Goal: Task Accomplishment & Management: Manage account settings

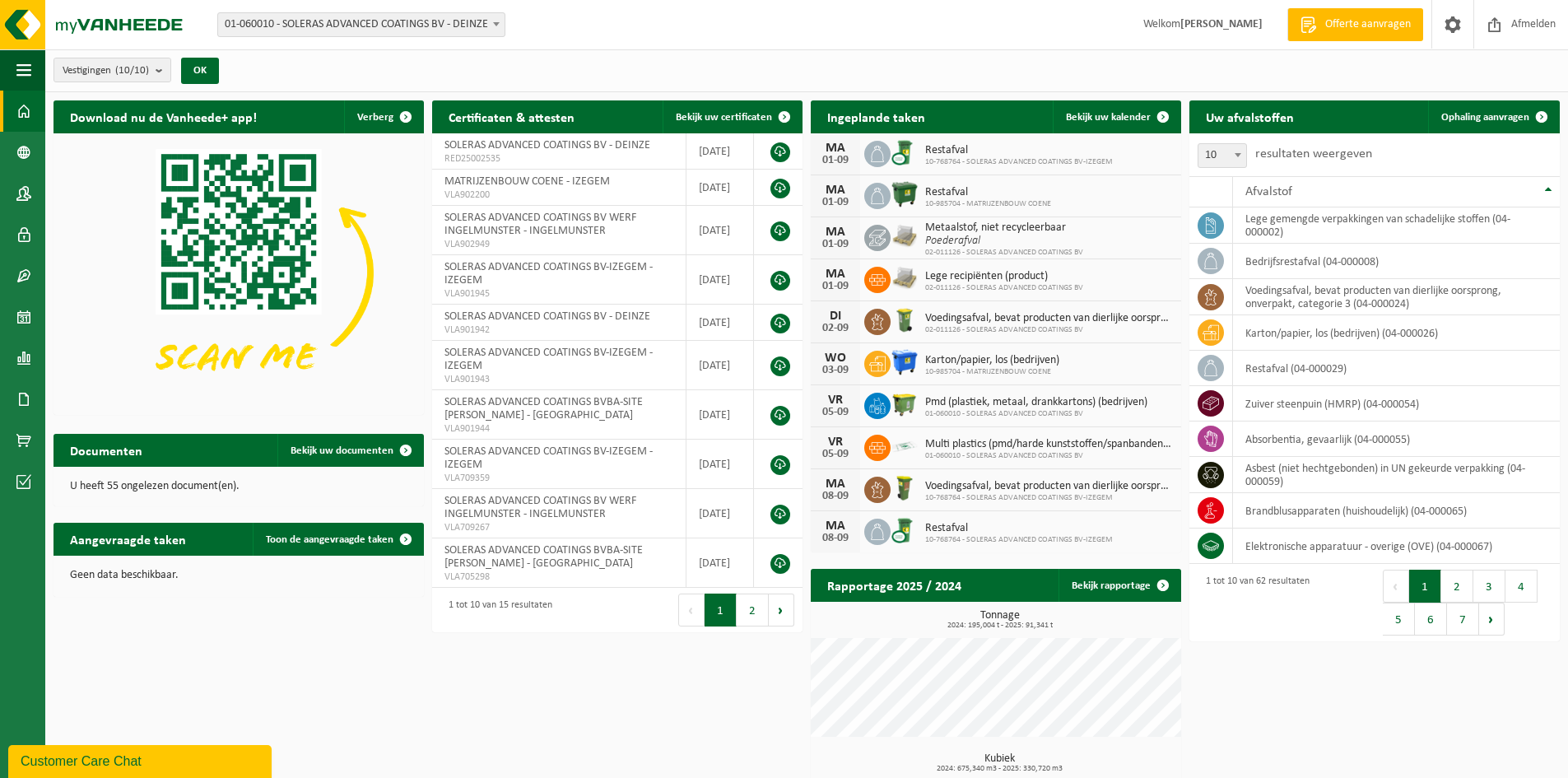
click at [1068, 402] on span "Pmd (plastiek, metaal, drankkartons) (bedrijven)" at bounding box center [1036, 402] width 222 height 13
click at [889, 398] on span at bounding box center [878, 406] width 27 height 27
click at [906, 404] on img at bounding box center [905, 404] width 28 height 28
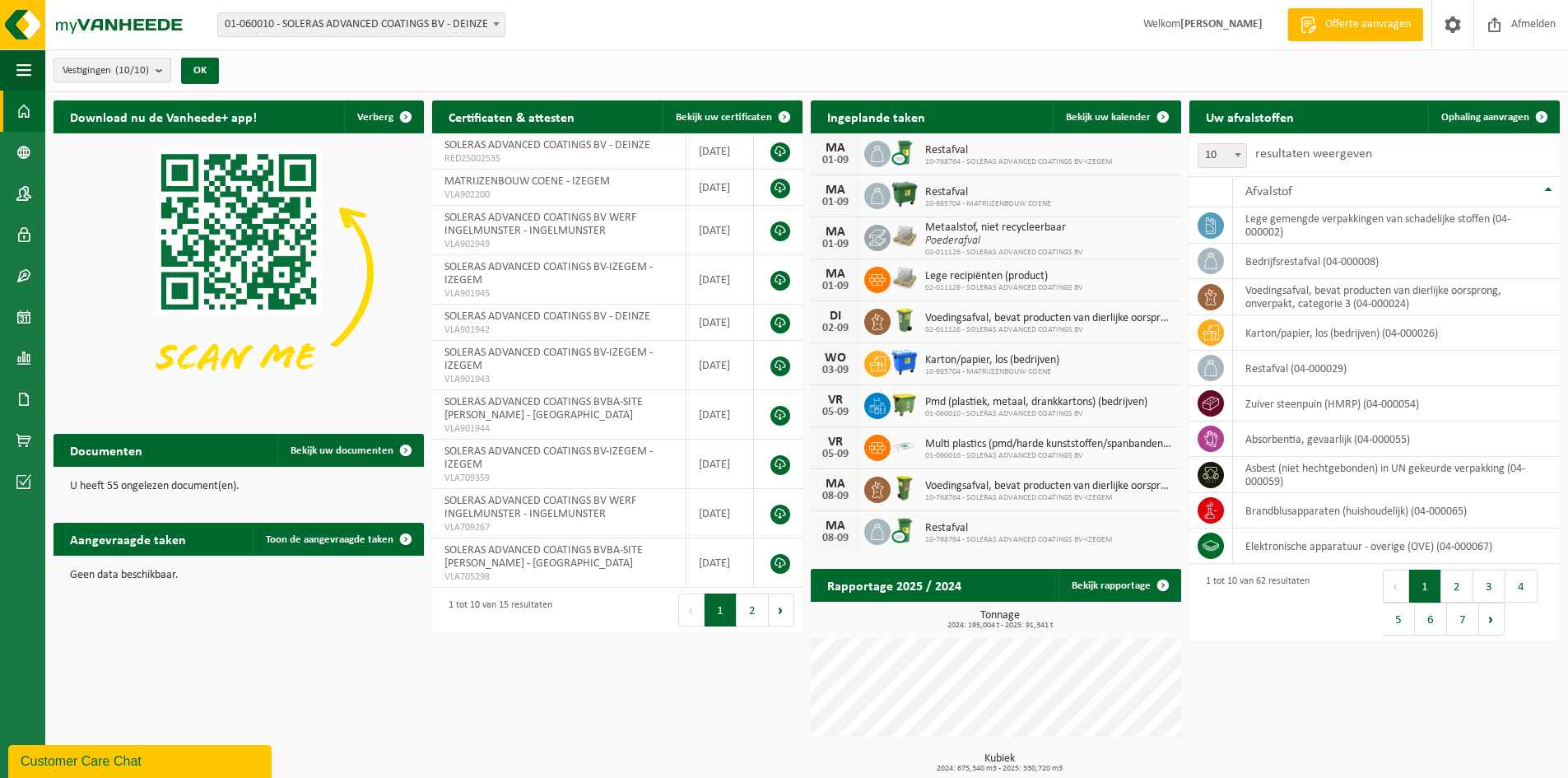
click at [994, 356] on span "Karton/papier, los (bedrijven)" at bounding box center [992, 361] width 134 height 13
click at [883, 397] on icon at bounding box center [878, 406] width 17 height 17
click at [942, 399] on span "Pmd (plastiek, metaal, drankkartons) (bedrijven)" at bounding box center [1036, 402] width 222 height 13
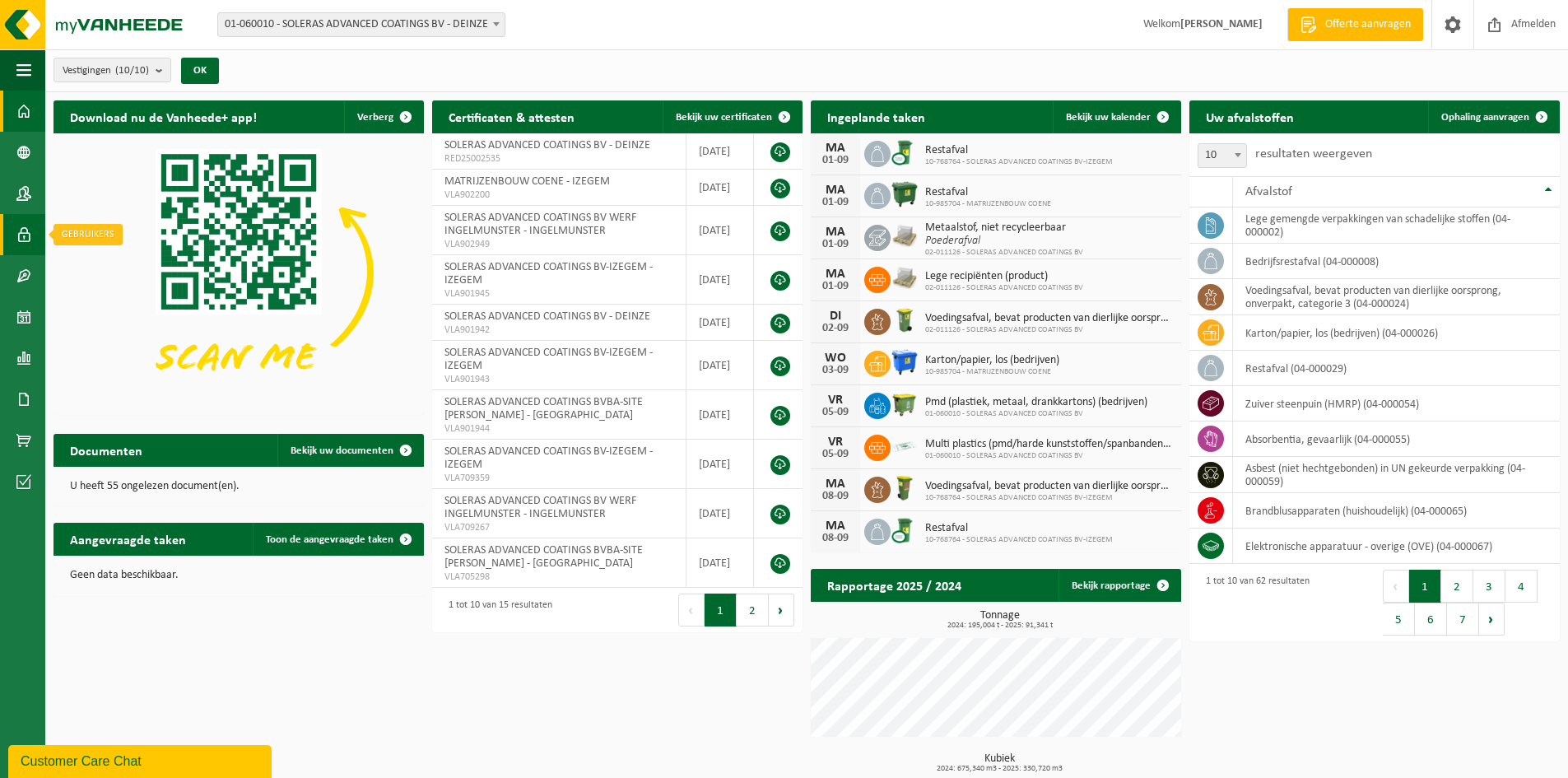
click at [28, 231] on span at bounding box center [24, 234] width 15 height 41
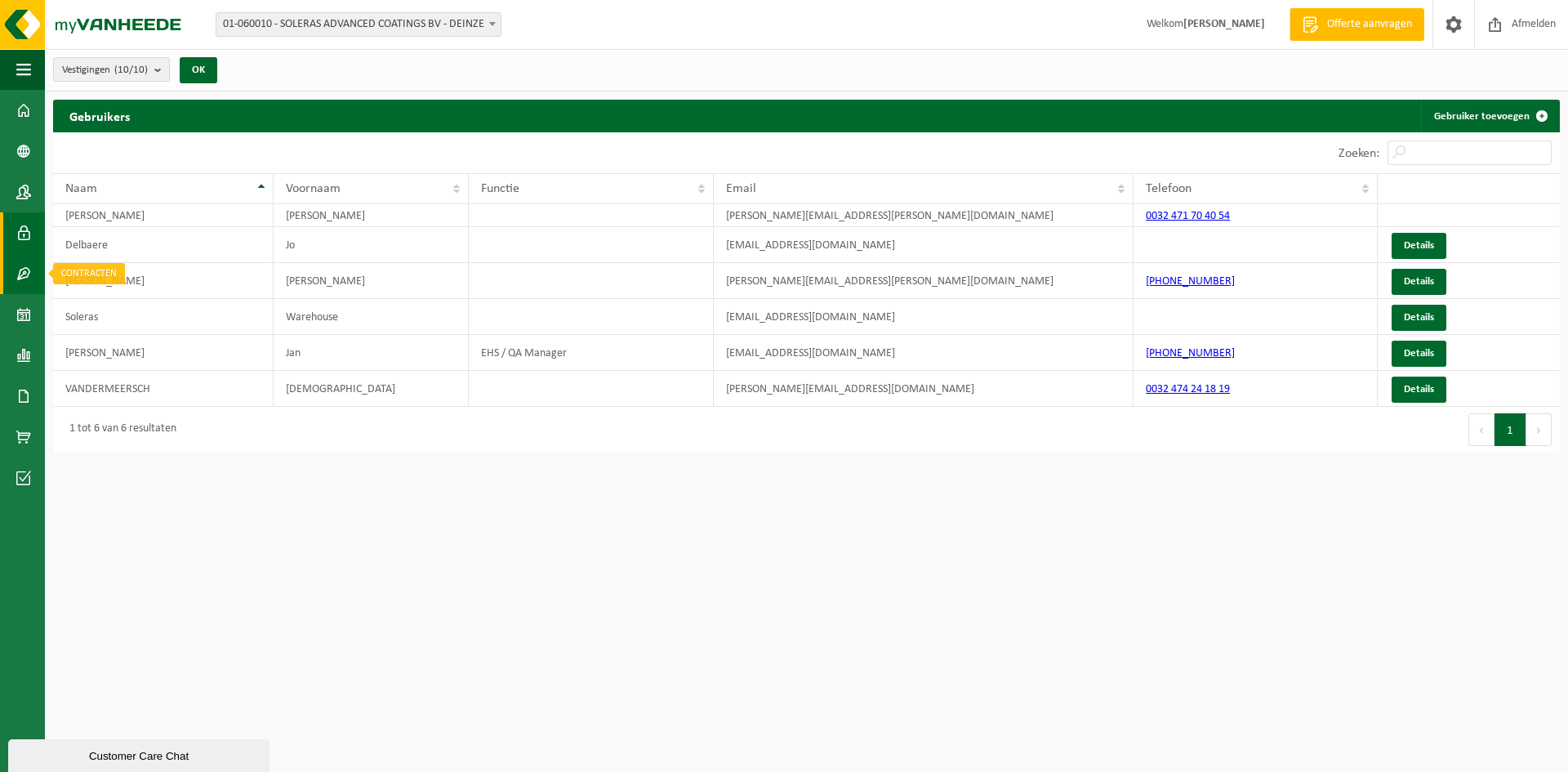
click at [16, 277] on link "Contracten" at bounding box center [22, 273] width 45 height 41
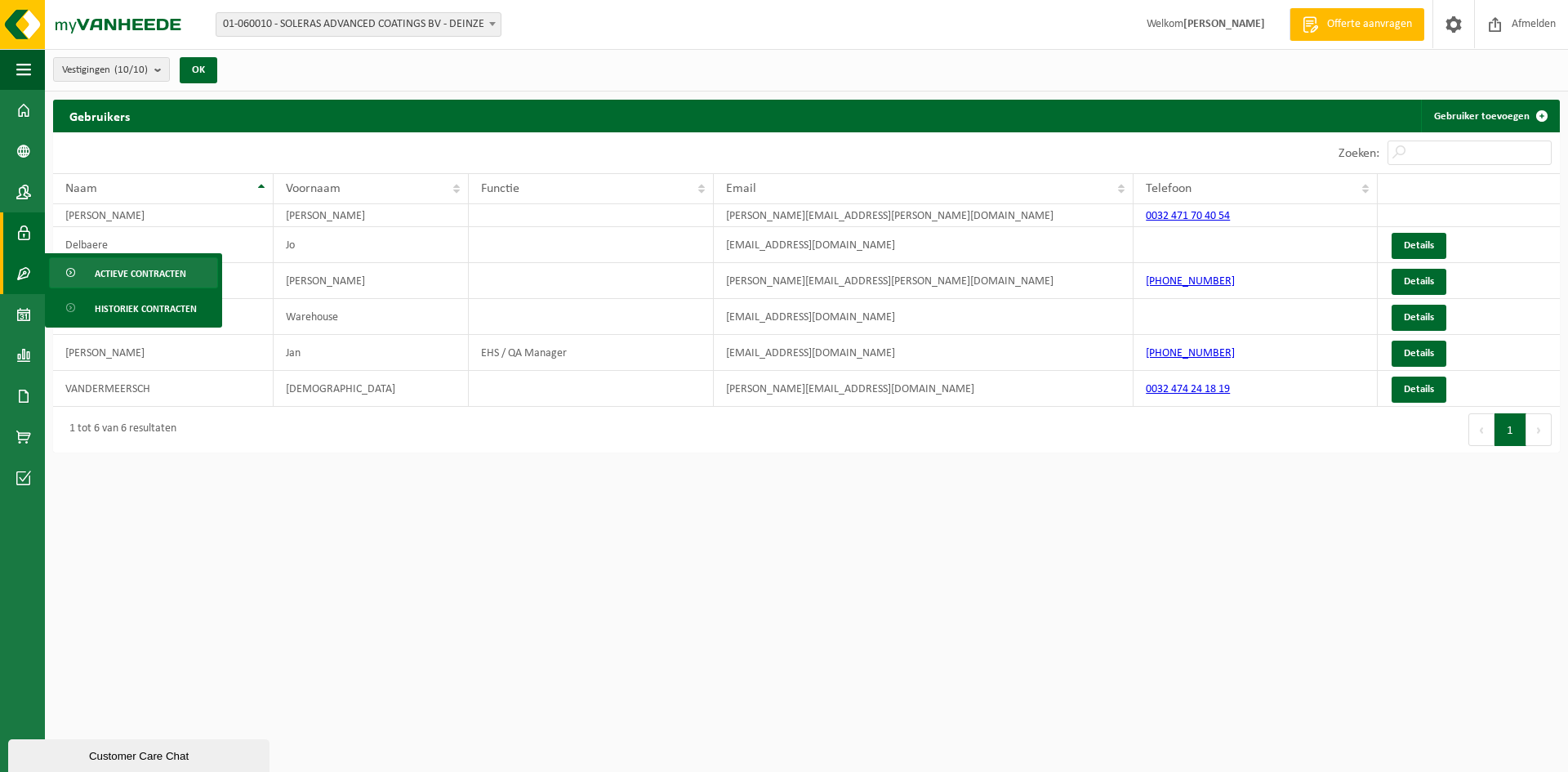
click at [131, 272] on span "Actieve contracten" at bounding box center [140, 273] width 91 height 31
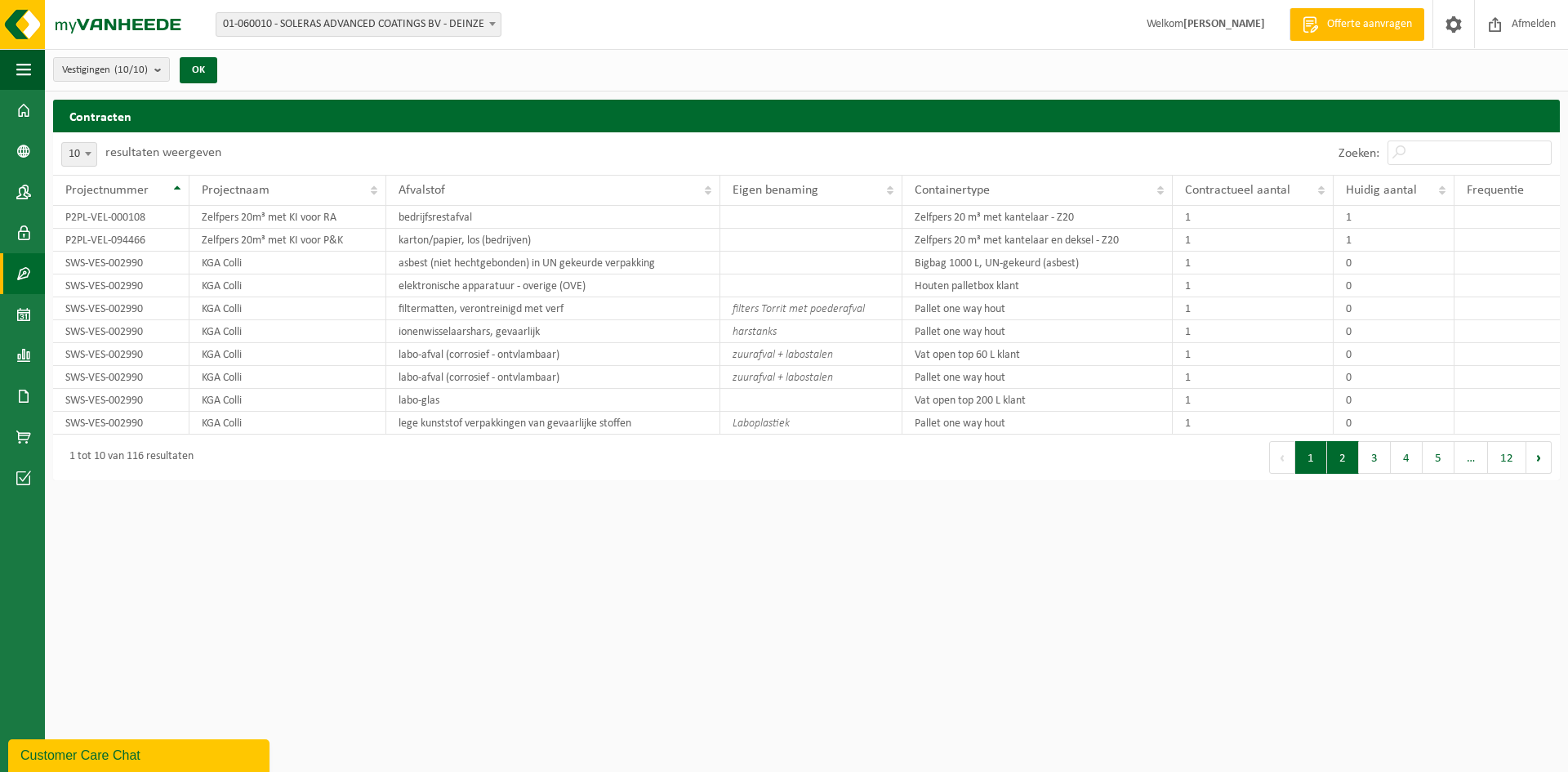
click at [1329, 465] on button "2" at bounding box center [1343, 456] width 31 height 32
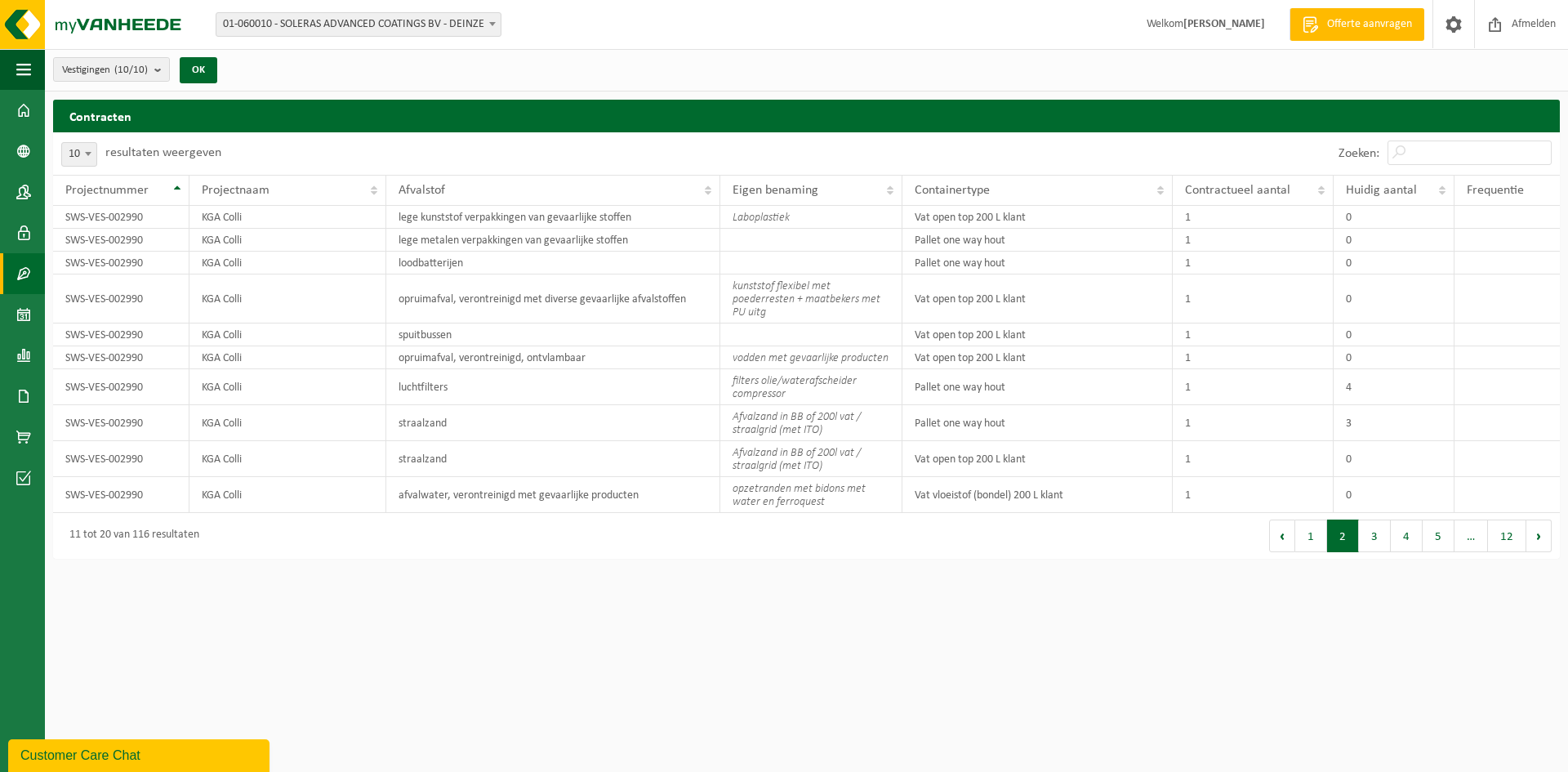
click at [1358, 533] on button "2" at bounding box center [1343, 535] width 31 height 32
click at [1358, 532] on button "2" at bounding box center [1343, 535] width 31 height 32
click at [1362, 529] on button "3" at bounding box center [1375, 535] width 31 height 32
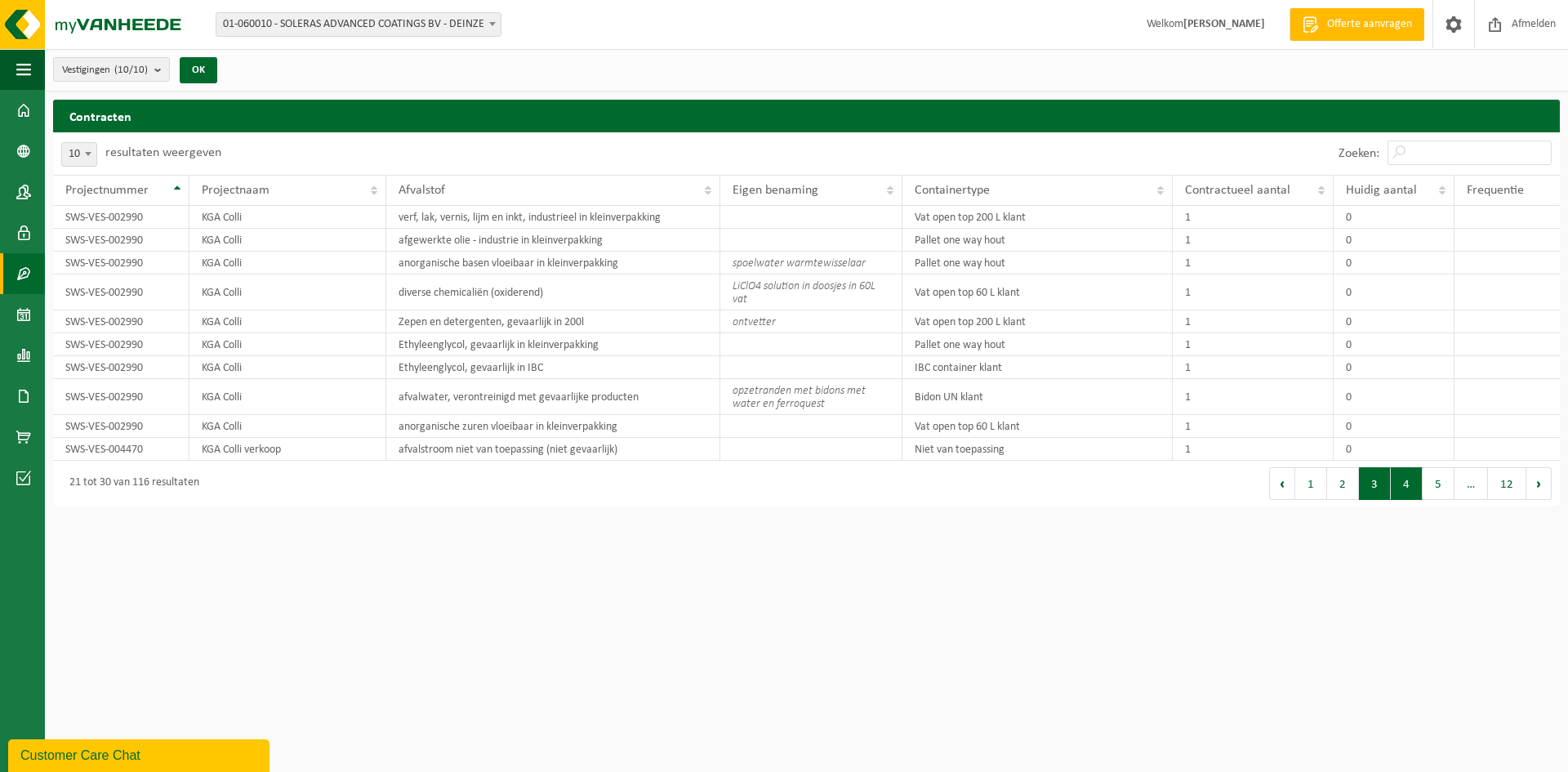
click at [1397, 495] on button "4" at bounding box center [1406, 483] width 31 height 32
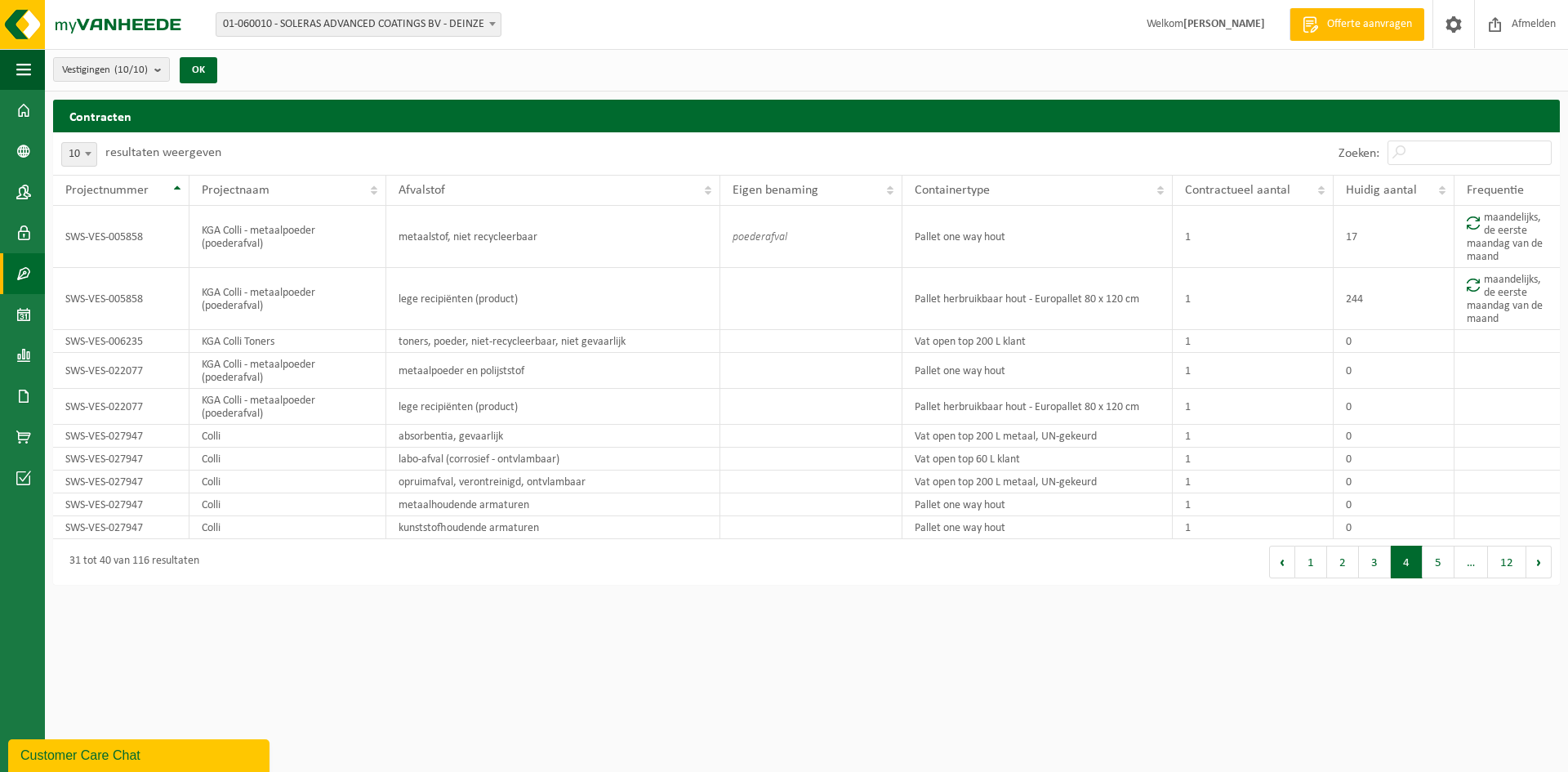
click at [1445, 564] on button "5" at bounding box center [1438, 562] width 31 height 32
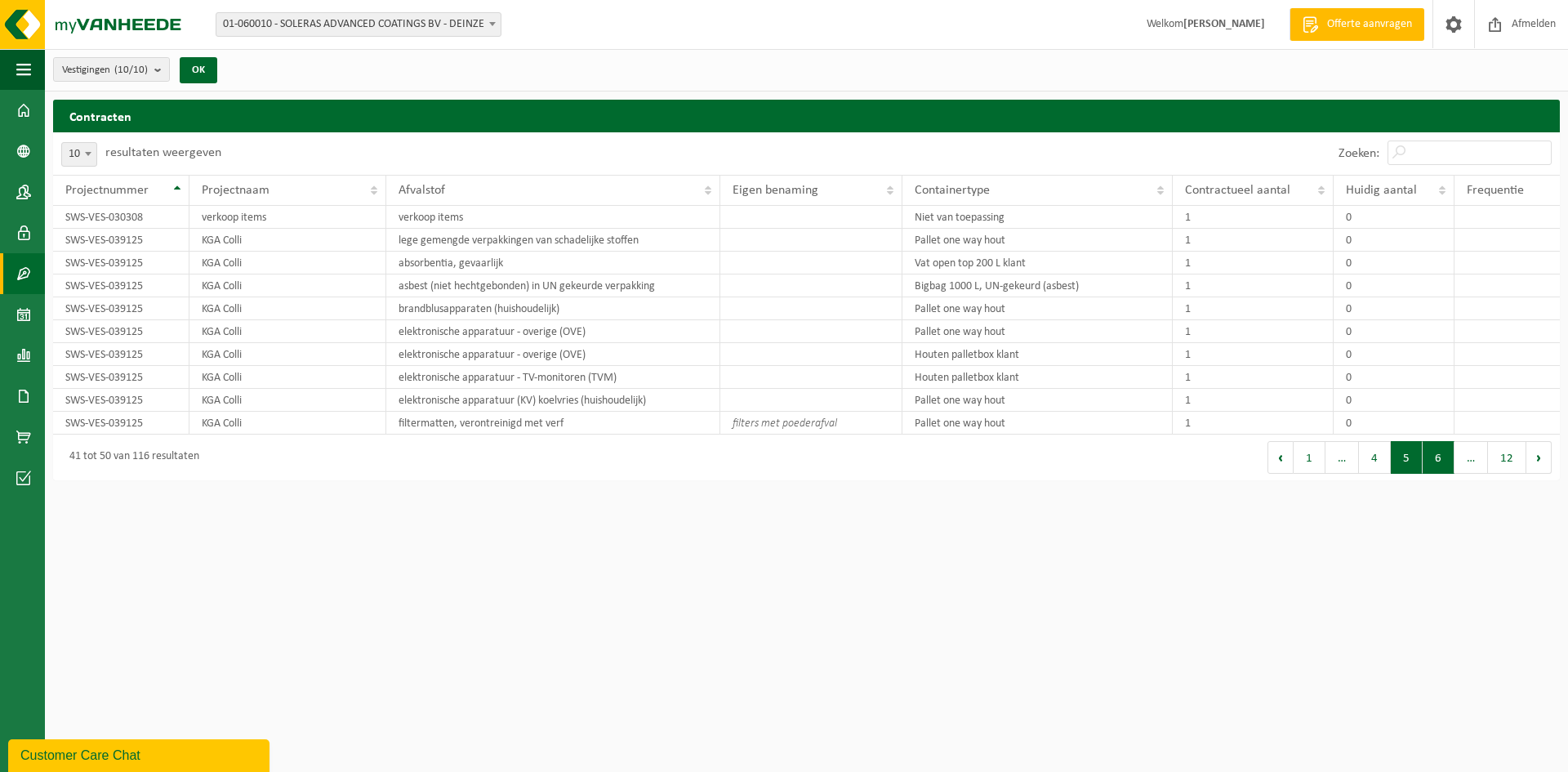
click at [1437, 459] on button "6" at bounding box center [1438, 456] width 31 height 32
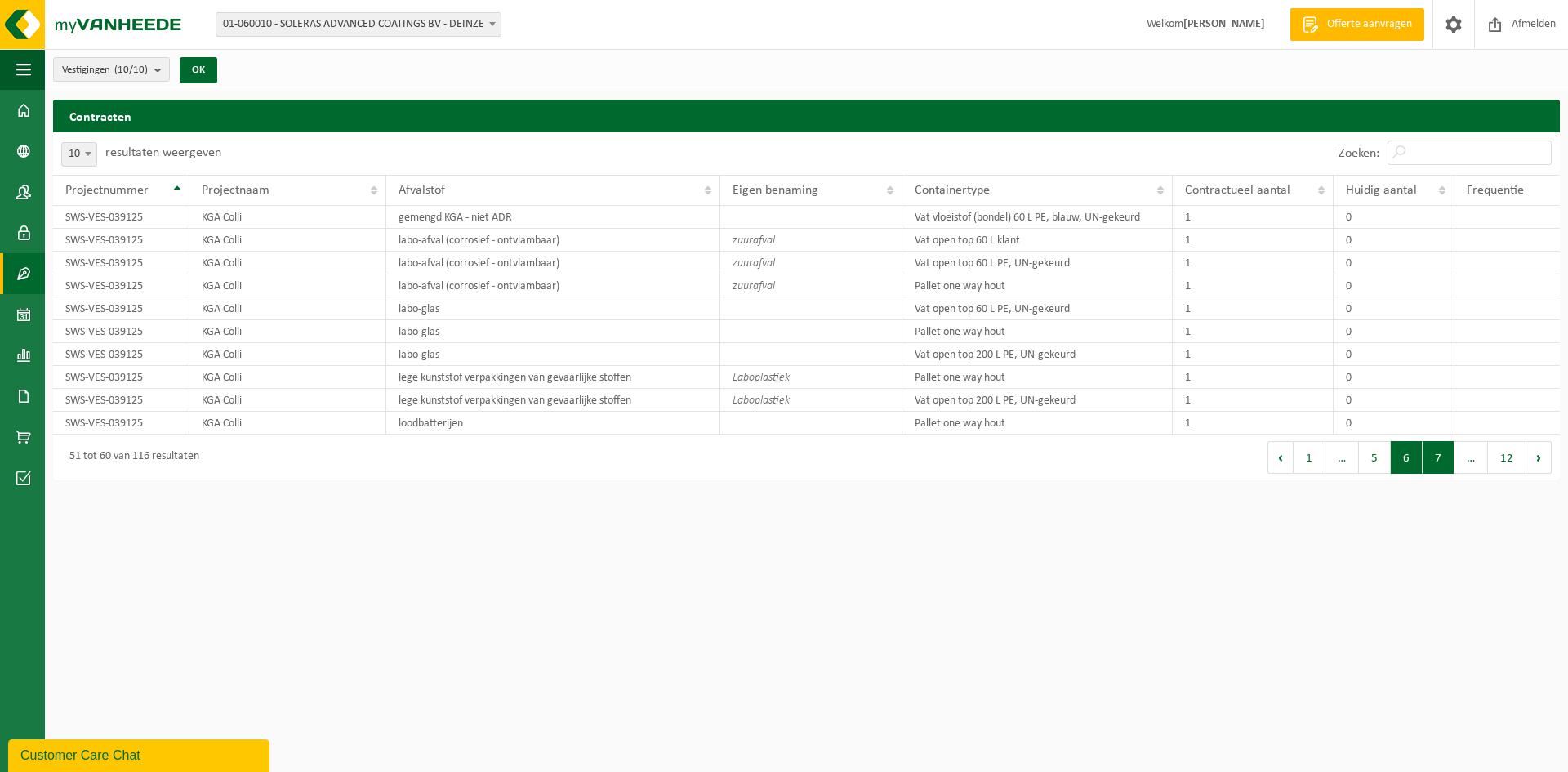
click at [1438, 462] on button "7" at bounding box center [1438, 456] width 31 height 32
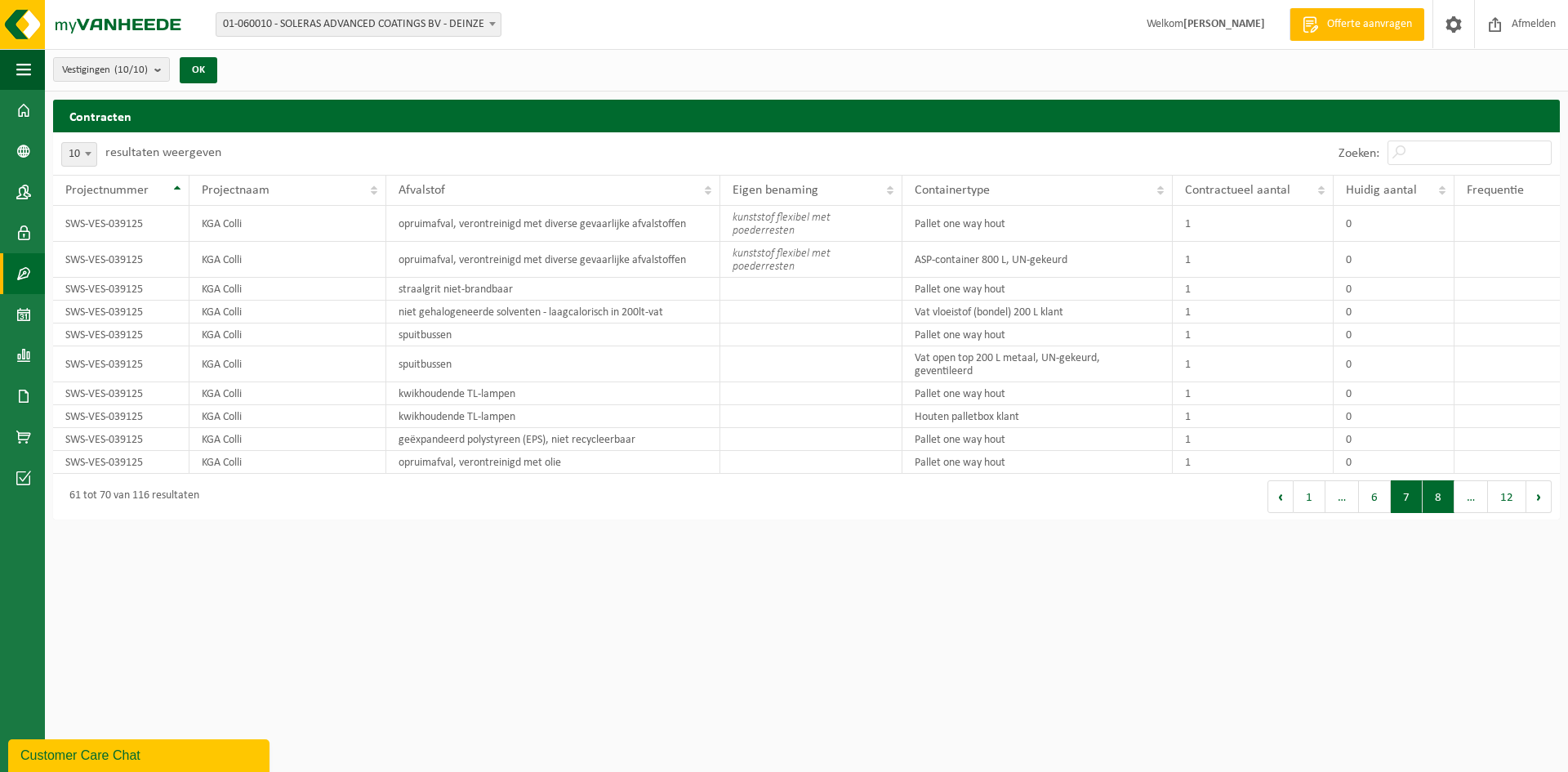
click at [1437, 487] on button "8" at bounding box center [1438, 496] width 31 height 32
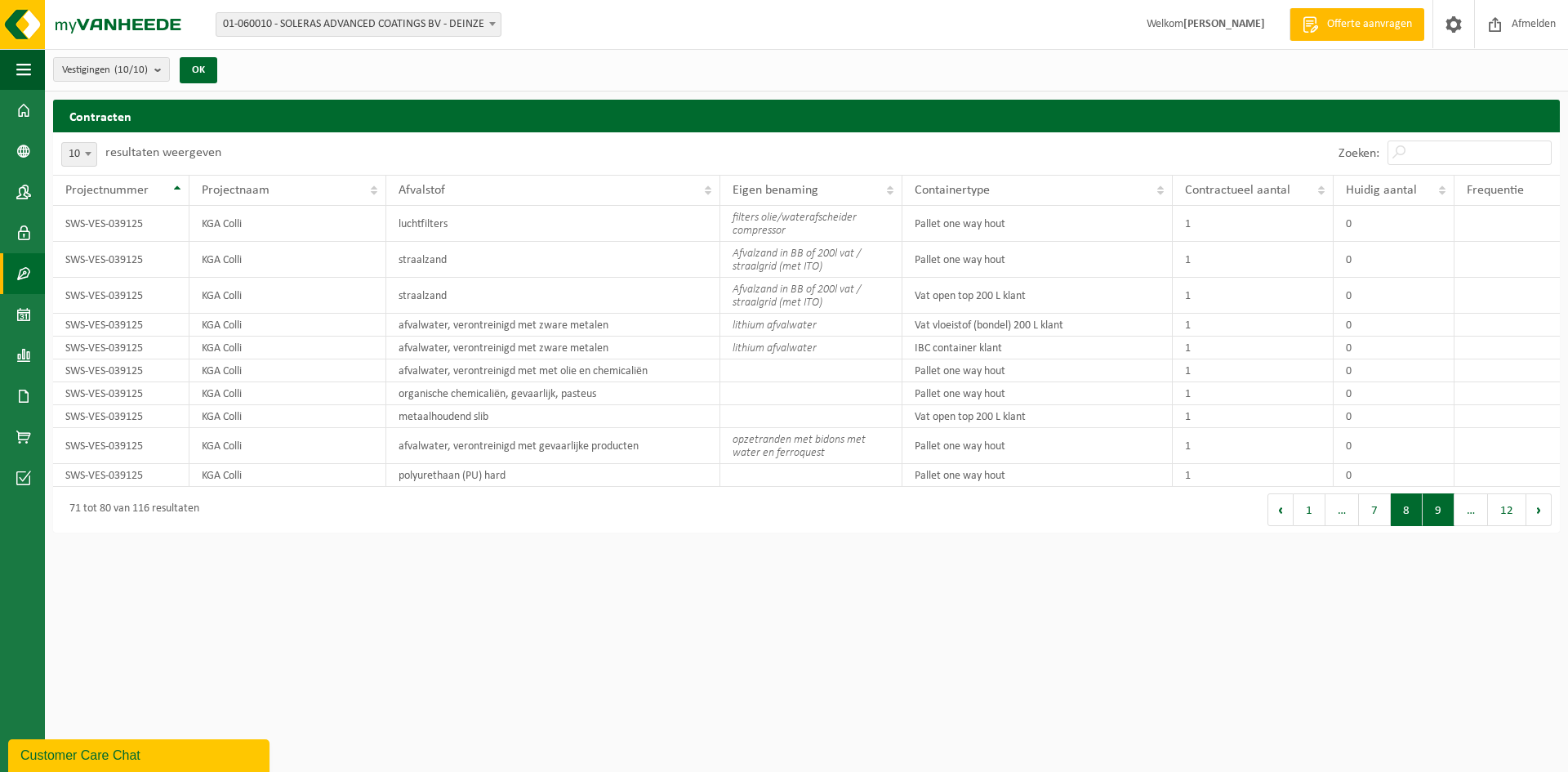
click at [1441, 518] on button "9" at bounding box center [1438, 509] width 31 height 32
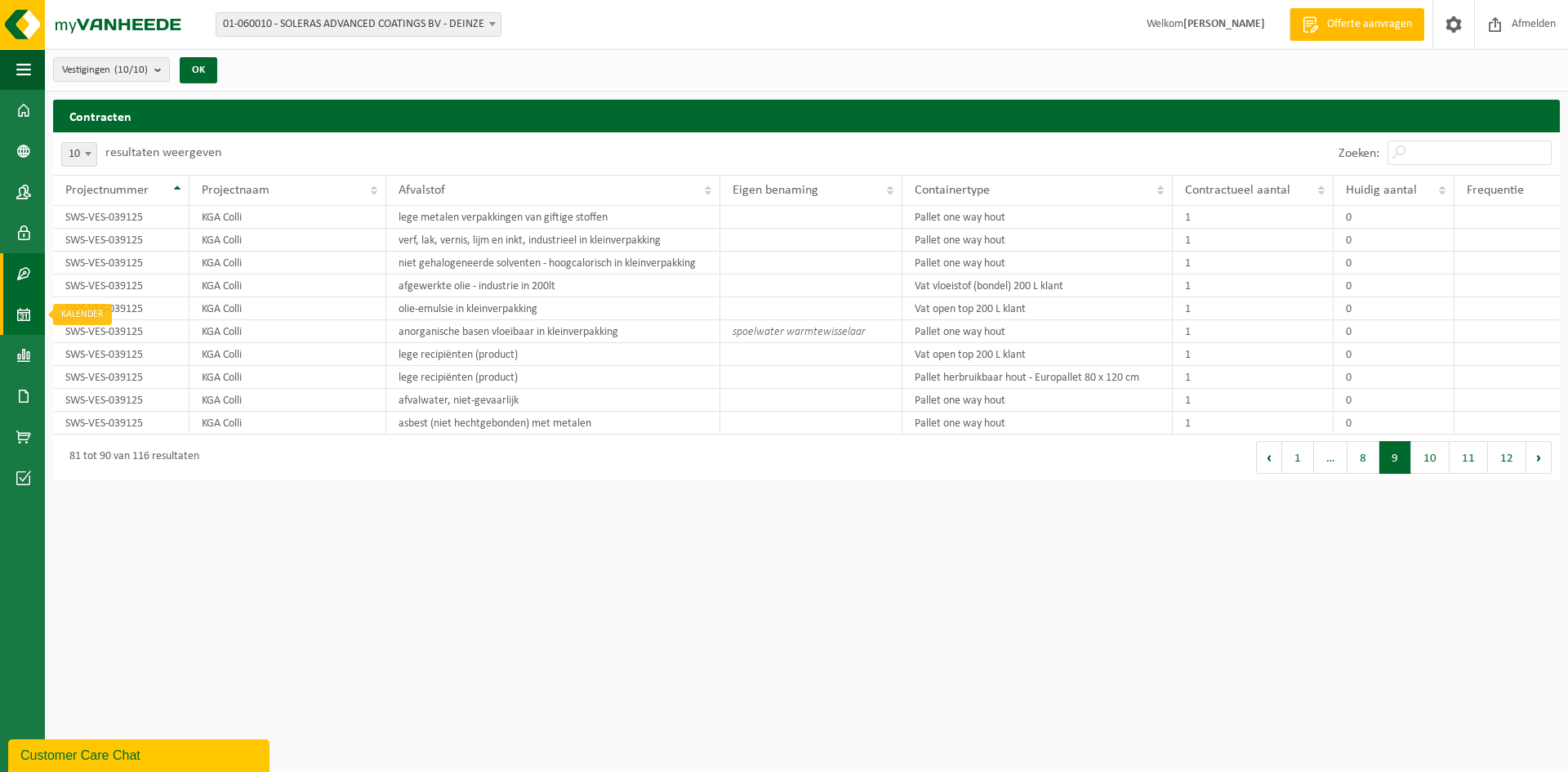
click at [26, 322] on span at bounding box center [24, 314] width 15 height 41
